Goal: Transaction & Acquisition: Book appointment/travel/reservation

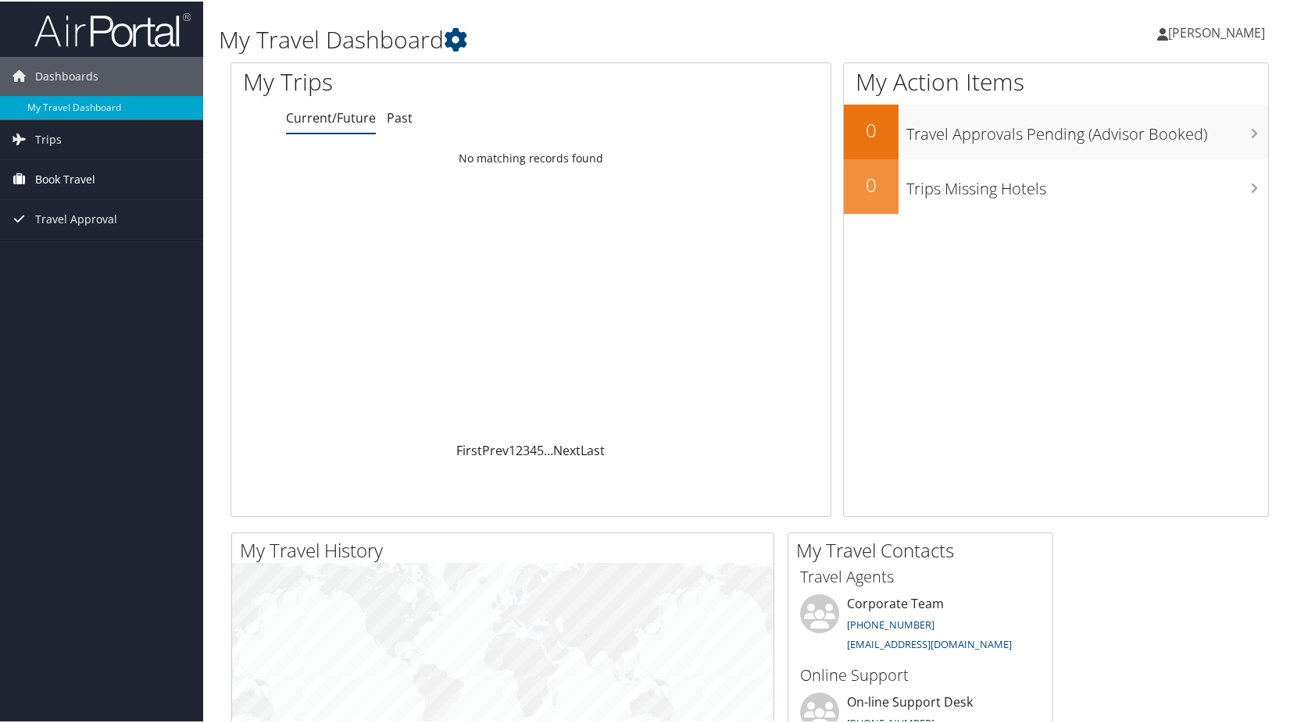
click at [59, 168] on span "Book Travel" at bounding box center [65, 178] width 60 height 39
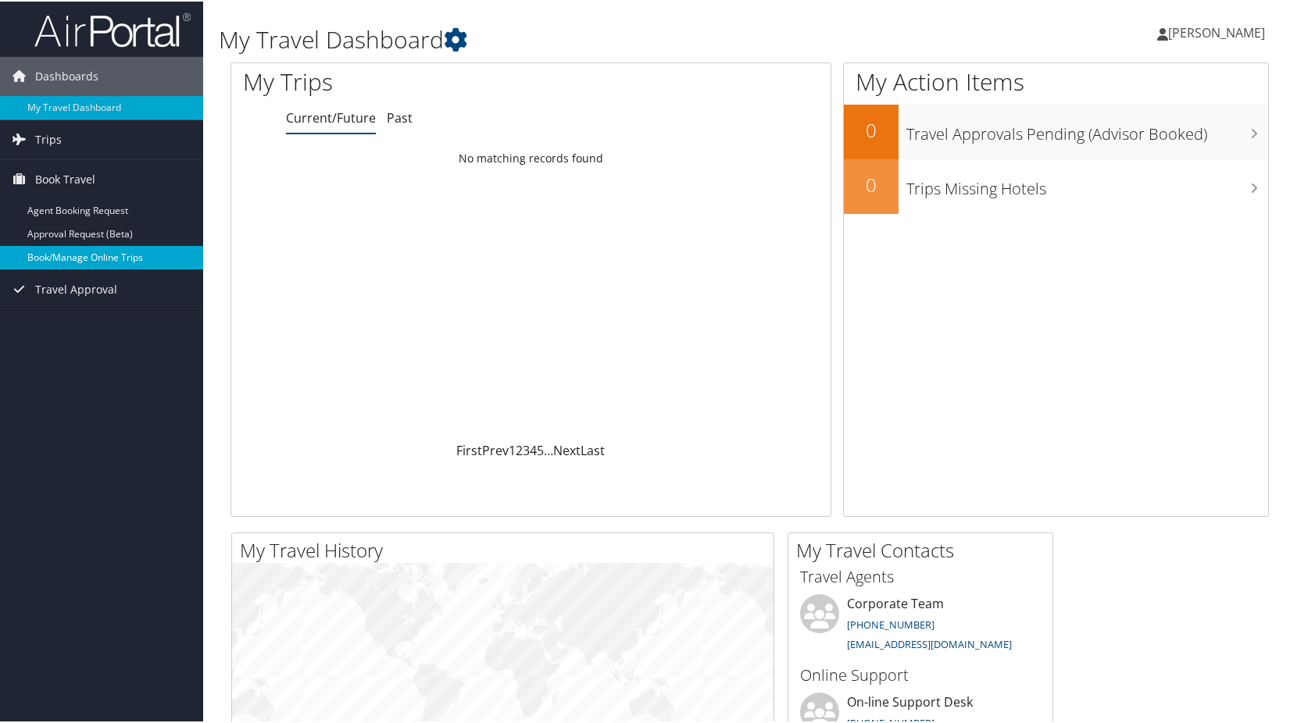
click at [110, 259] on link "Book/Manage Online Trips" at bounding box center [101, 255] width 203 height 23
